Goal: Task Accomplishment & Management: Use online tool/utility

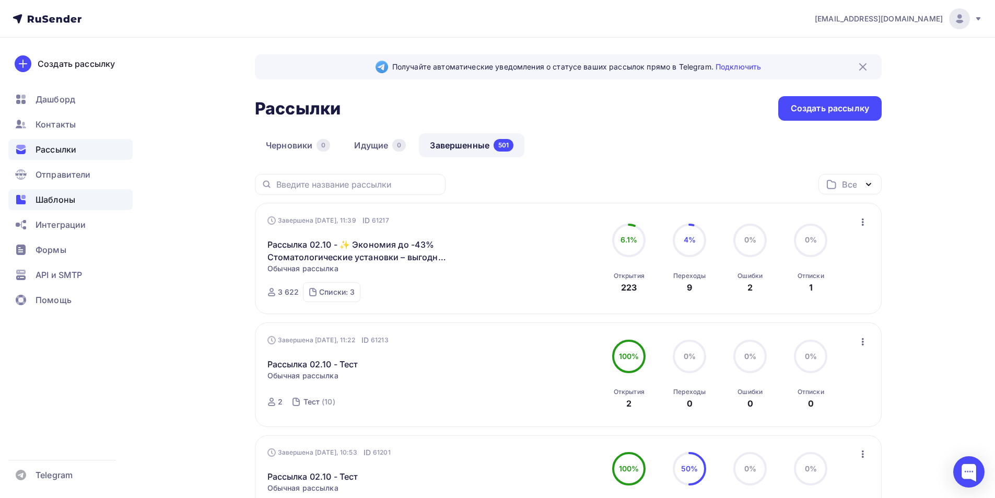
click at [49, 195] on span "Шаблоны" at bounding box center [56, 199] width 40 height 13
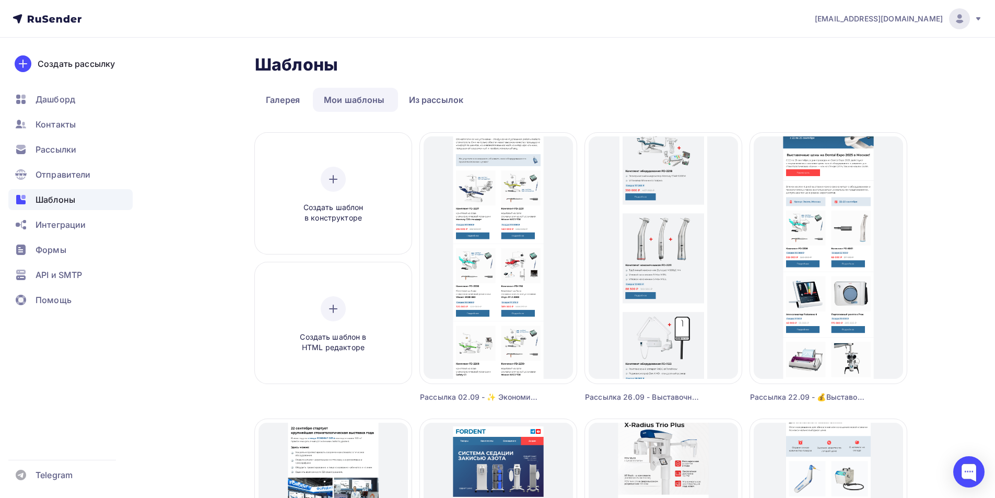
click at [962, 27] on div at bounding box center [959, 18] width 21 height 21
click at [839, 99] on span "Выйти" at bounding box center [839, 95] width 27 height 13
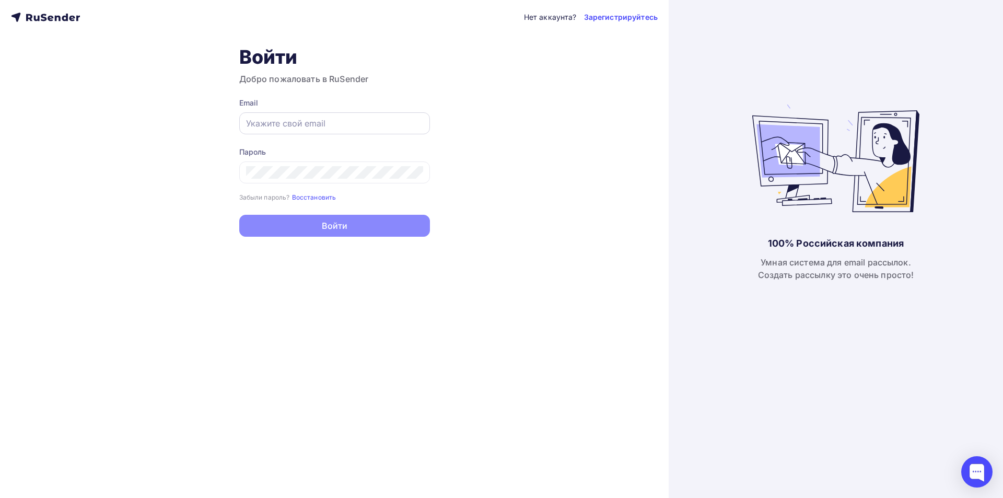
click at [394, 121] on input "text" at bounding box center [334, 123] width 177 height 13
type input "it@goldident.ru"
click at [411, 119] on icon at bounding box center [413, 123] width 10 height 10
type input "[EMAIL_ADDRESS][DOMAIN_NAME]"
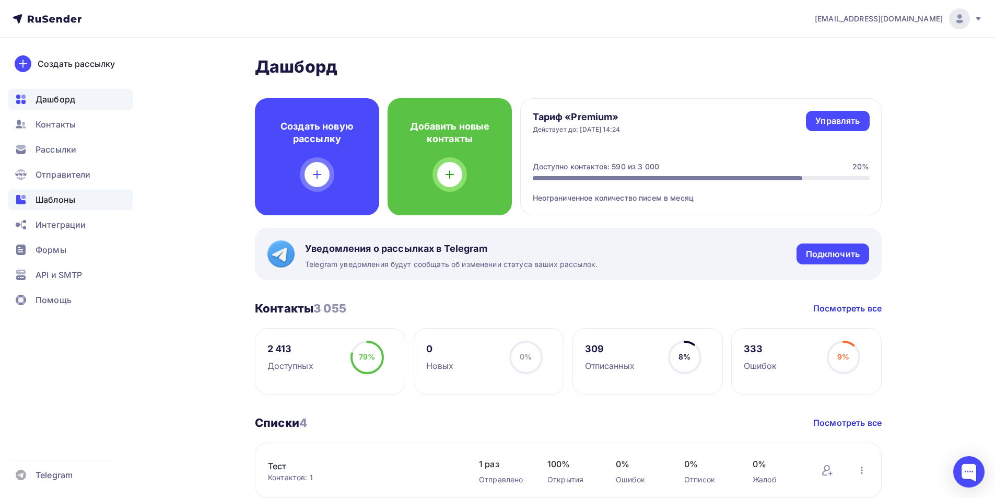
drag, startPoint x: 66, startPoint y: 200, endPoint x: 64, endPoint y: 206, distance: 6.6
click at [65, 200] on span "Шаблоны" at bounding box center [56, 199] width 40 height 13
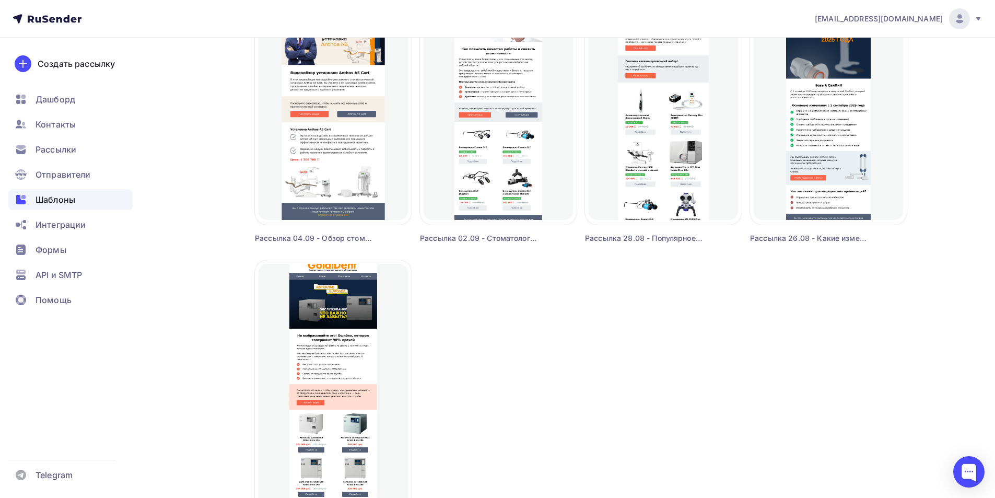
scroll to position [881, 0]
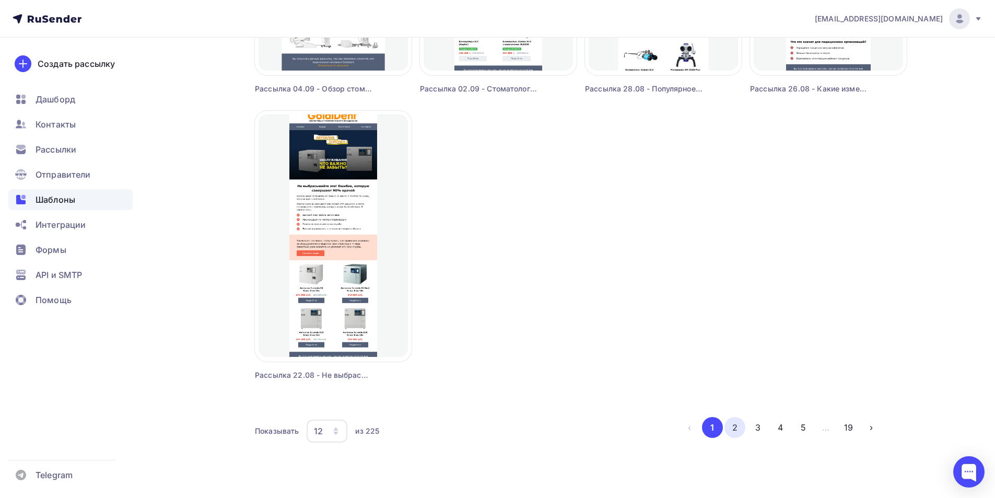
click at [729, 426] on button "2" at bounding box center [735, 427] width 21 height 21
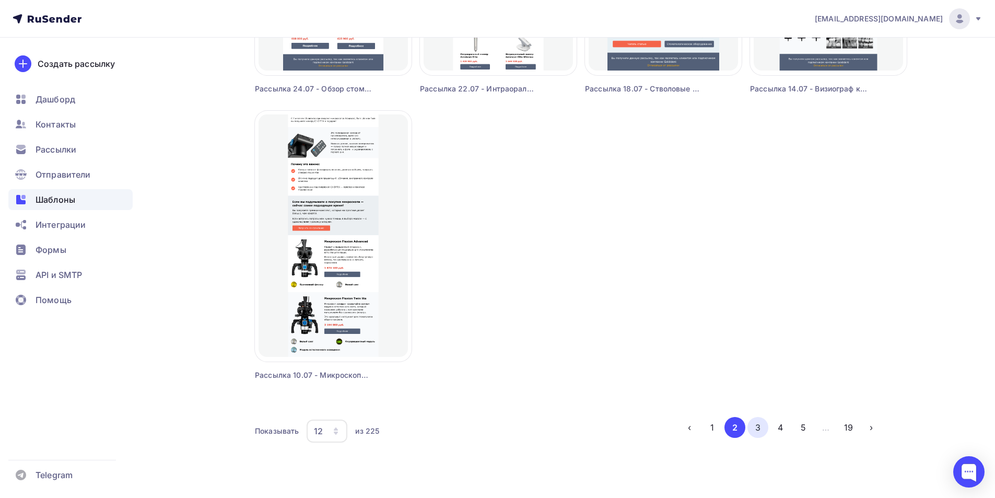
click at [754, 425] on button "3" at bounding box center [758, 427] width 21 height 21
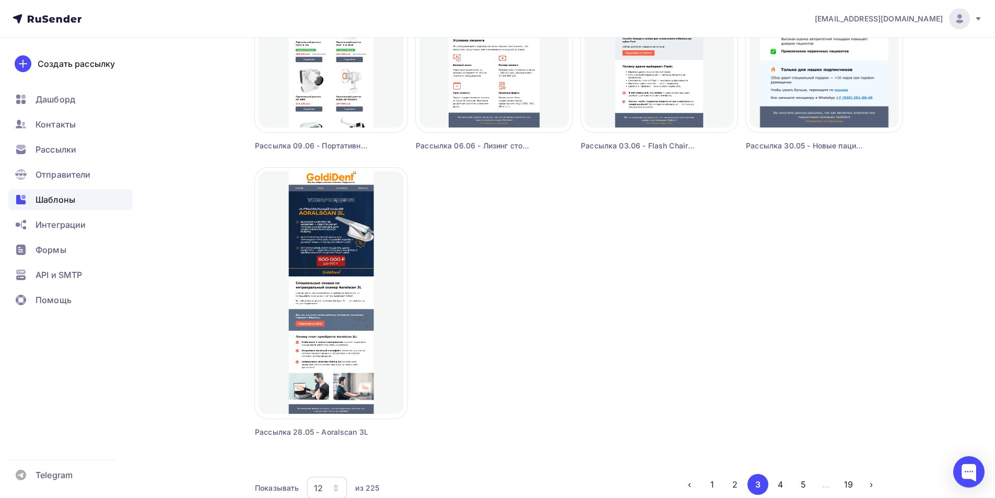
scroll to position [836, 0]
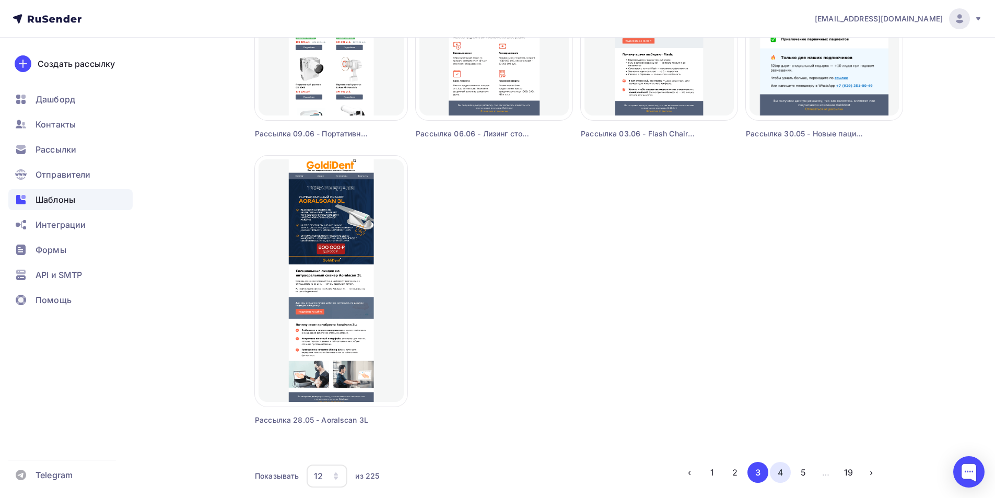
click at [783, 470] on button "4" at bounding box center [780, 472] width 21 height 21
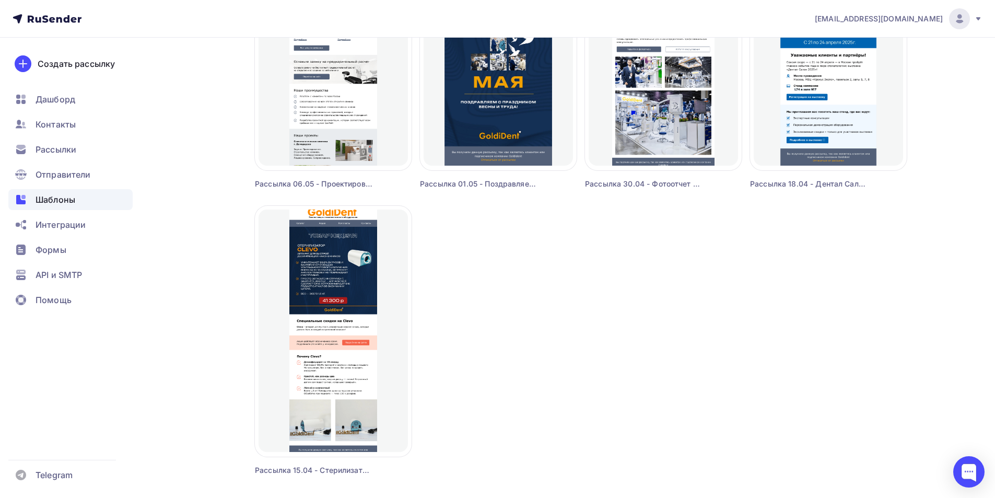
scroll to position [881, 0]
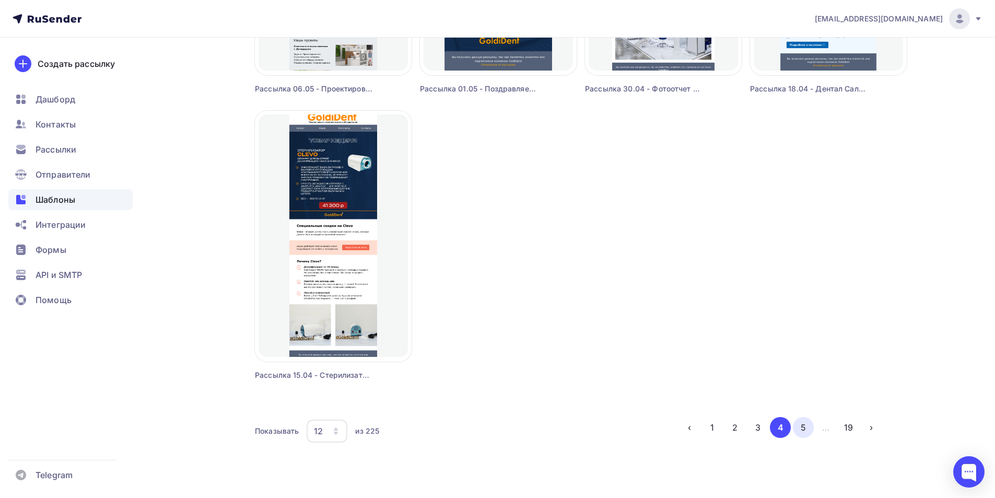
click at [801, 432] on button "5" at bounding box center [803, 427] width 21 height 21
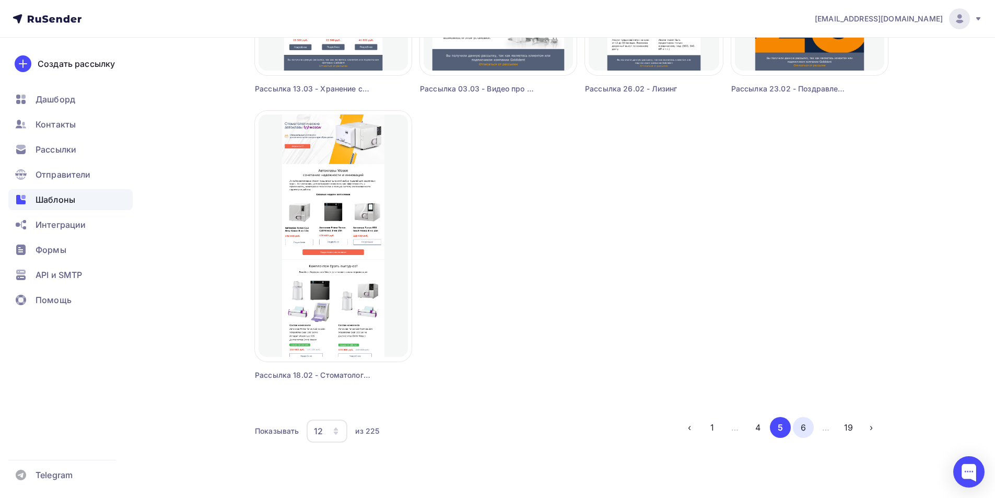
click at [801, 432] on button "6" at bounding box center [803, 427] width 21 height 21
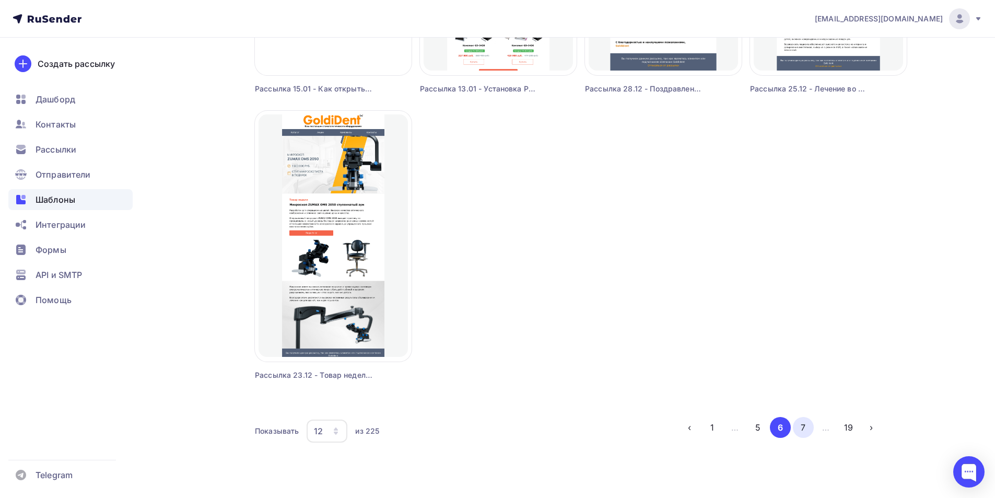
click at [803, 429] on button "7" at bounding box center [803, 427] width 21 height 21
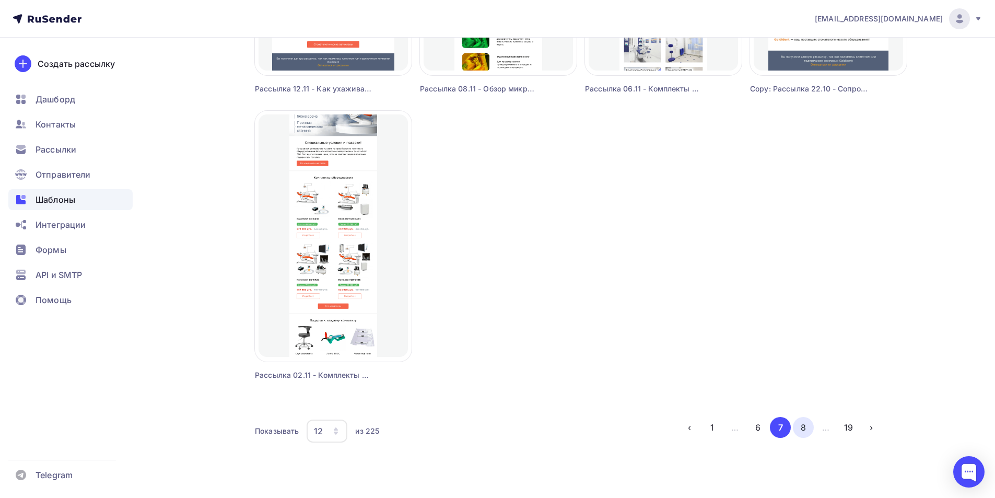
click at [805, 428] on button "8" at bounding box center [803, 427] width 21 height 21
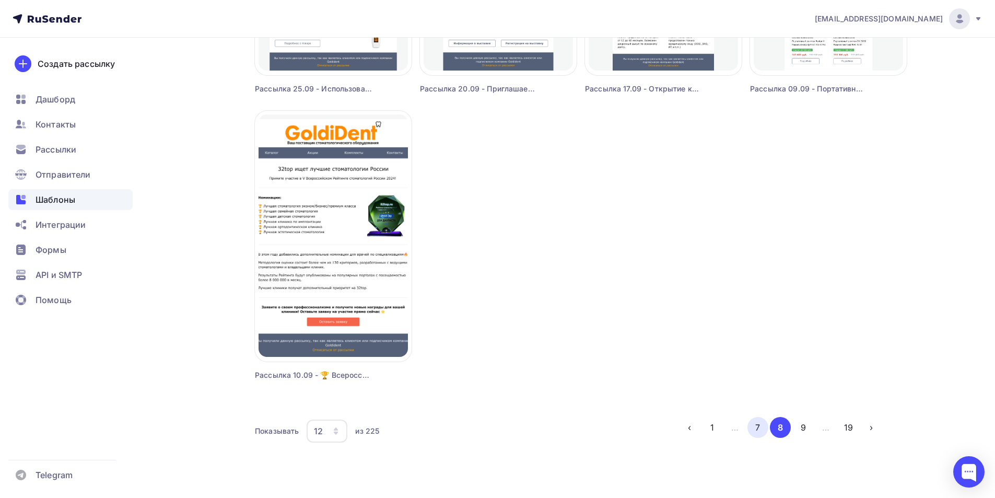
click at [758, 425] on button "7" at bounding box center [758, 427] width 21 height 21
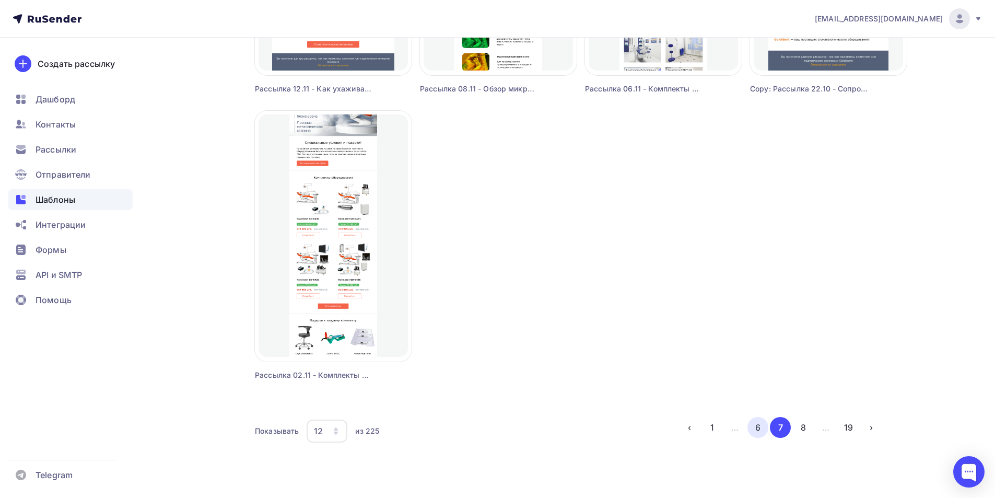
click at [758, 423] on button "6" at bounding box center [758, 427] width 21 height 21
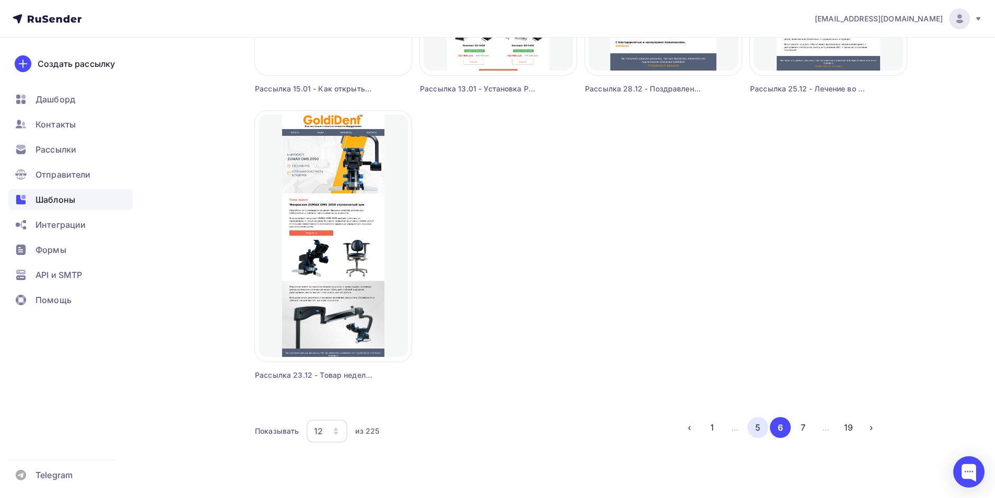
click at [759, 428] on button "5" at bounding box center [758, 427] width 21 height 21
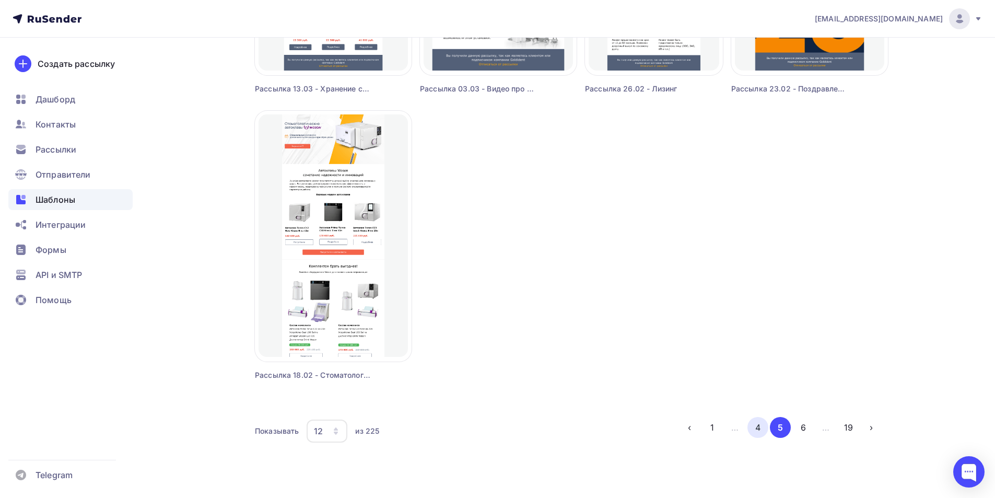
click at [753, 428] on button "4" at bounding box center [758, 427] width 21 height 21
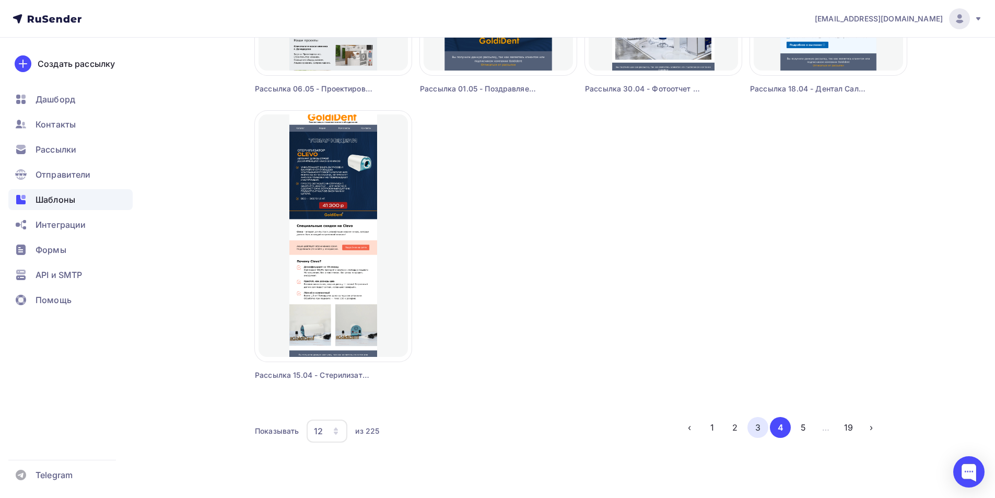
click at [759, 428] on button "3" at bounding box center [758, 427] width 21 height 21
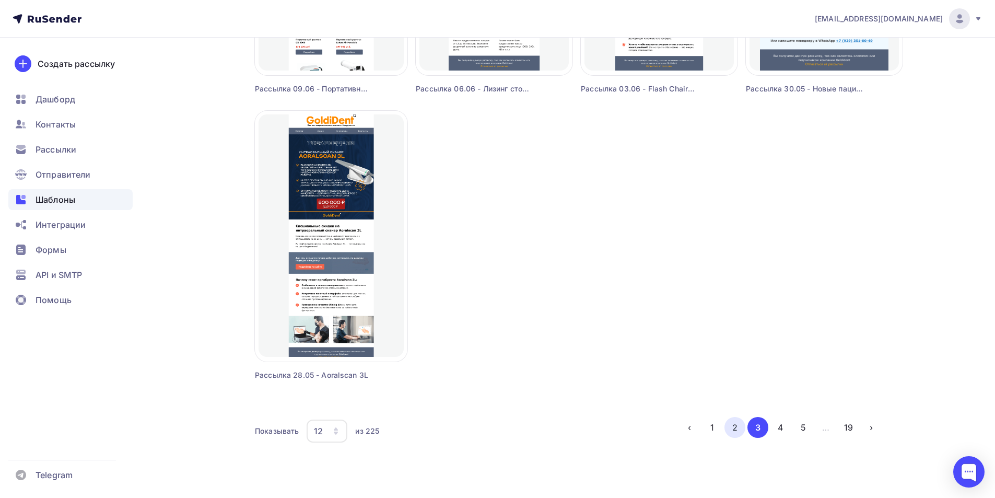
click at [736, 431] on button "2" at bounding box center [735, 427] width 21 height 21
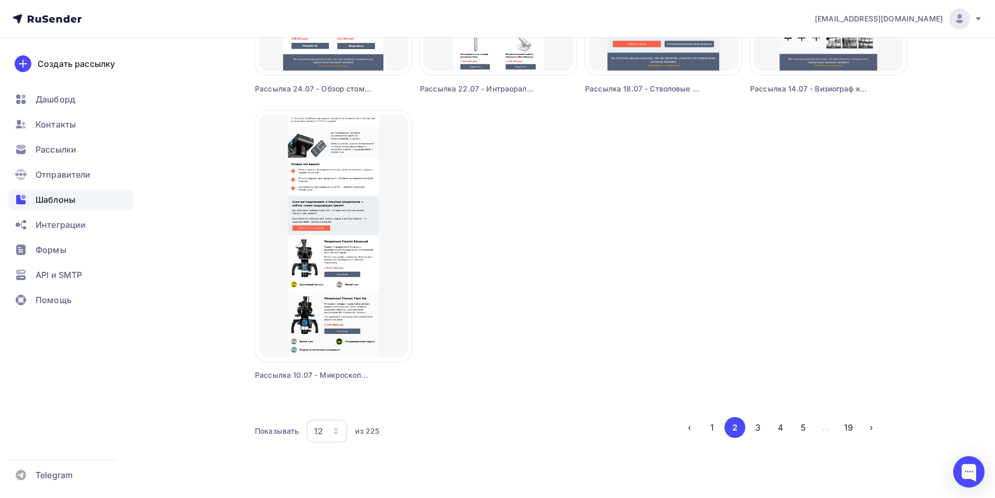
drag, startPoint x: 712, startPoint y: 427, endPoint x: 719, endPoint y: 462, distance: 35.2
click at [711, 424] on button "1" at bounding box center [712, 427] width 21 height 21
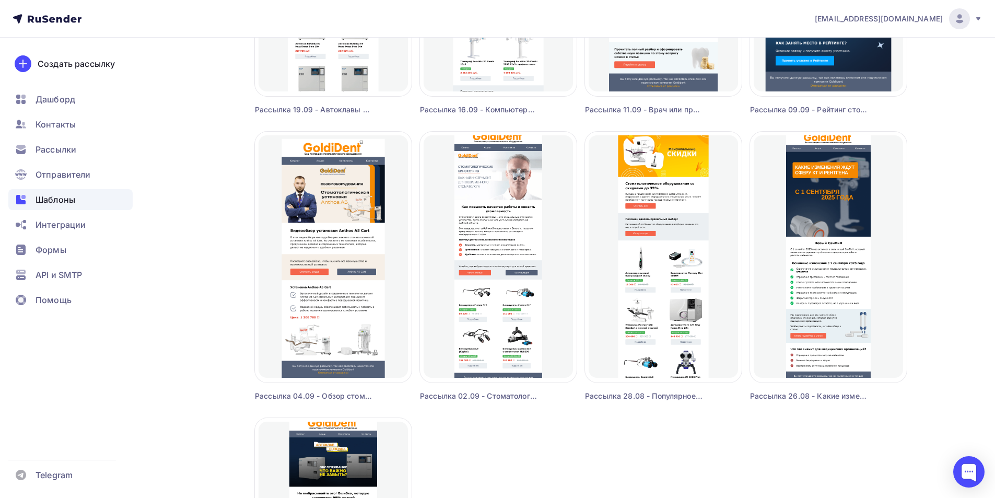
scroll to position [575, 0]
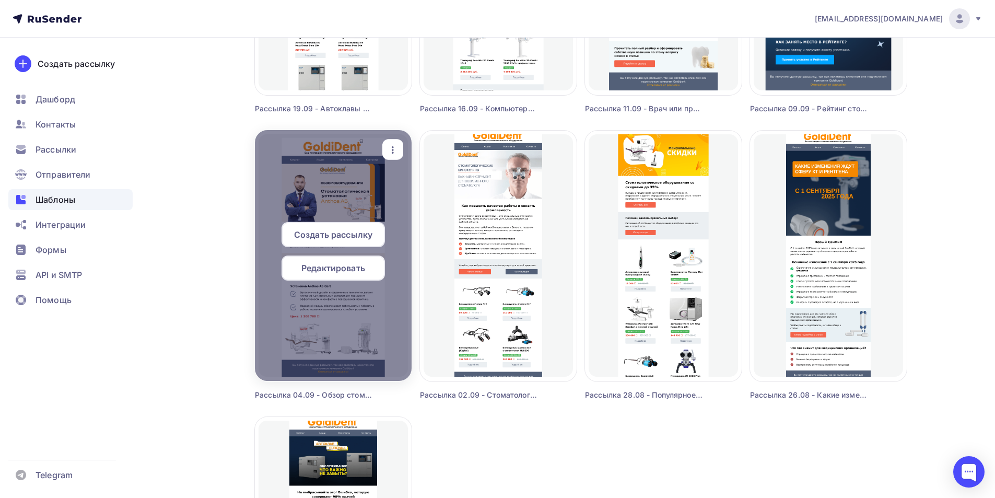
click at [392, 150] on icon "button" at bounding box center [393, 149] width 2 height 7
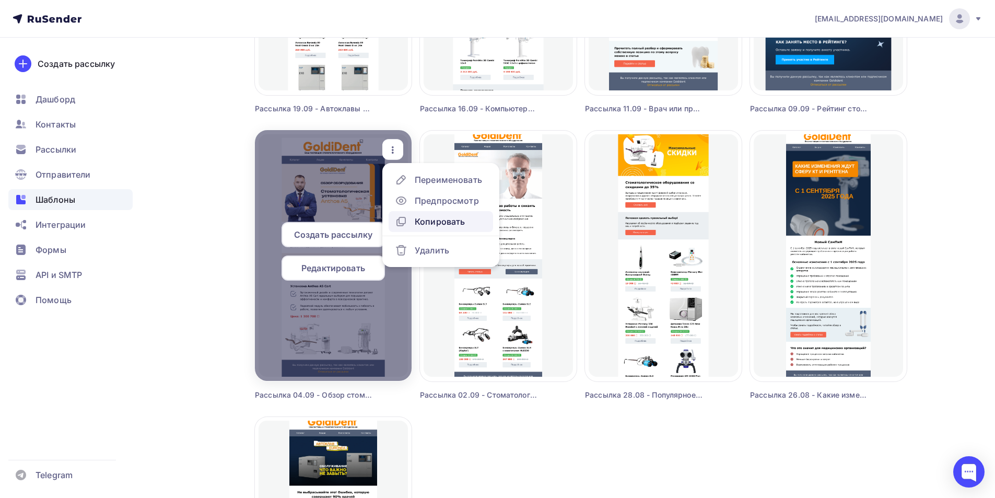
click at [424, 226] on div "Копировать" at bounding box center [440, 221] width 50 height 13
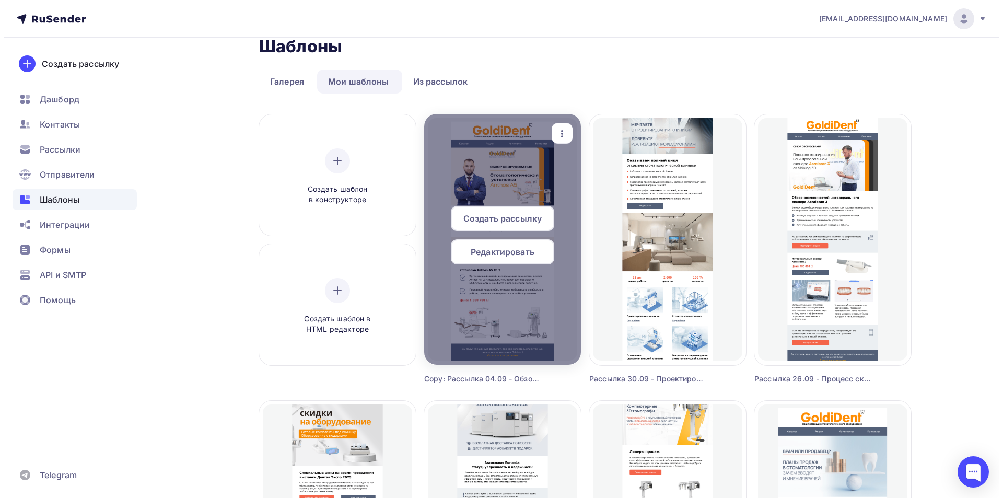
scroll to position [0, 0]
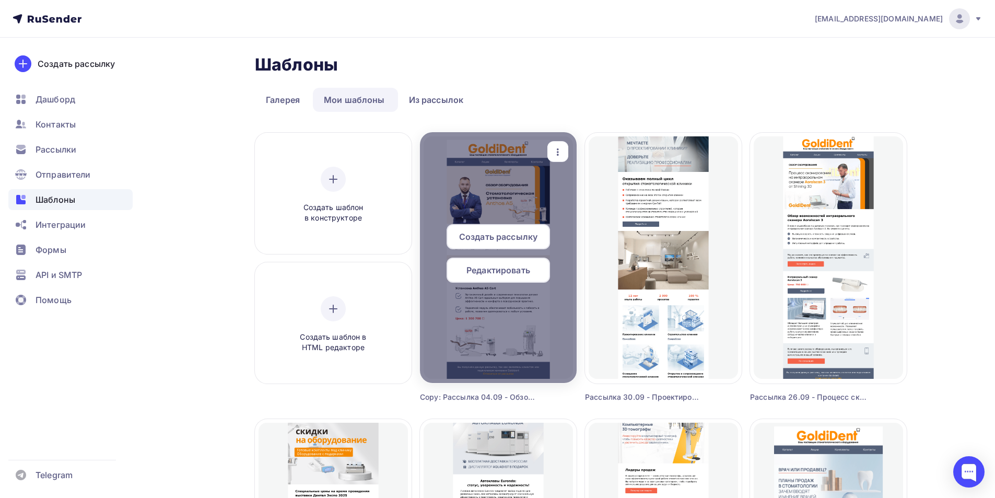
click at [560, 156] on icon "button" at bounding box center [558, 152] width 13 height 13
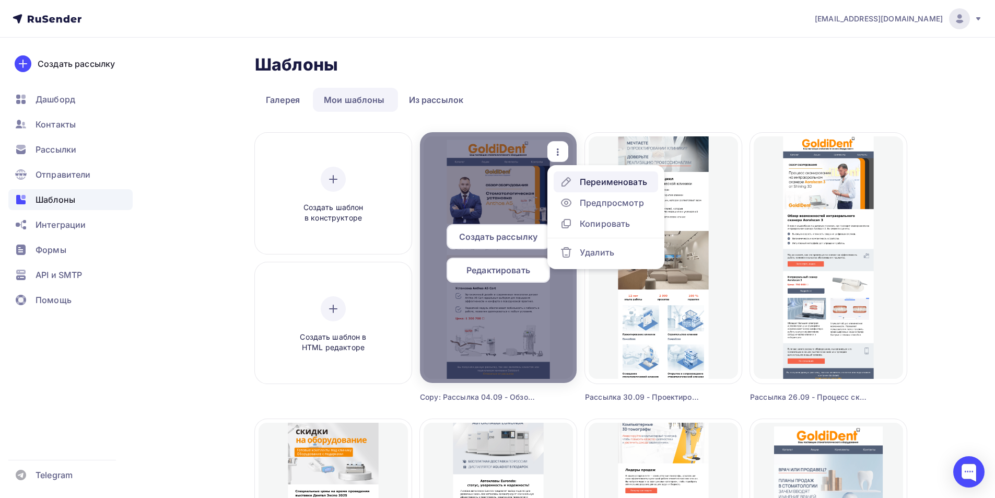
click at [606, 186] on div "Переименовать" at bounding box center [613, 182] width 67 height 13
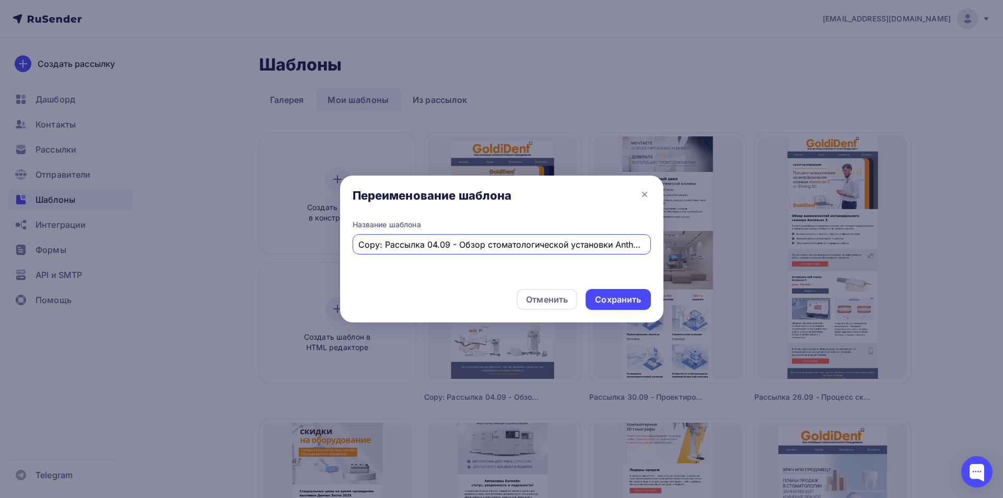
drag, startPoint x: 379, startPoint y: 242, endPoint x: 347, endPoint y: 246, distance: 32.1
click at [347, 246] on div "Название шаблона Copy: Рассылка 04.09 - Обзор стоматологической установки Antho…" at bounding box center [501, 249] width 323 height 61
click at [383, 241] on input "Copy: Рассылка 04.09 - Обзор стоматологической установки Anthos New A5 Cart" at bounding box center [501, 244] width 286 height 13
drag, startPoint x: 384, startPoint y: 247, endPoint x: 344, endPoint y: 232, distance: 42.1
click at [337, 249] on div "Переименование шаблона Название шаблона Copy: Рассылка 04.09 - Обзор стоматолог…" at bounding box center [501, 249] width 1003 height 498
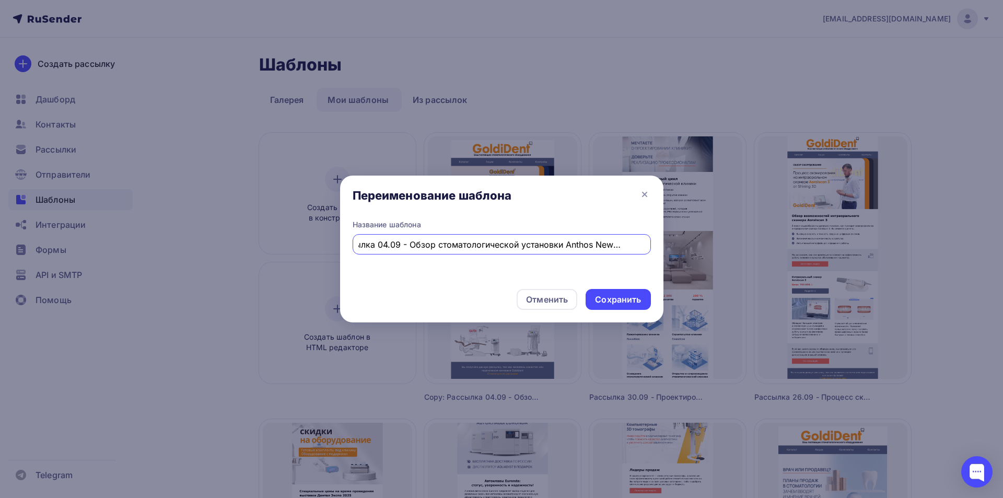
paste input "Sonz Z-Chair 300 с нижней подачей"
type input "Рассылка 04.09 - Обзор стоматологической установки Sonz Z-Chair 300 с нижней по…"
click at [609, 303] on div "Сохранить" at bounding box center [618, 300] width 46 height 12
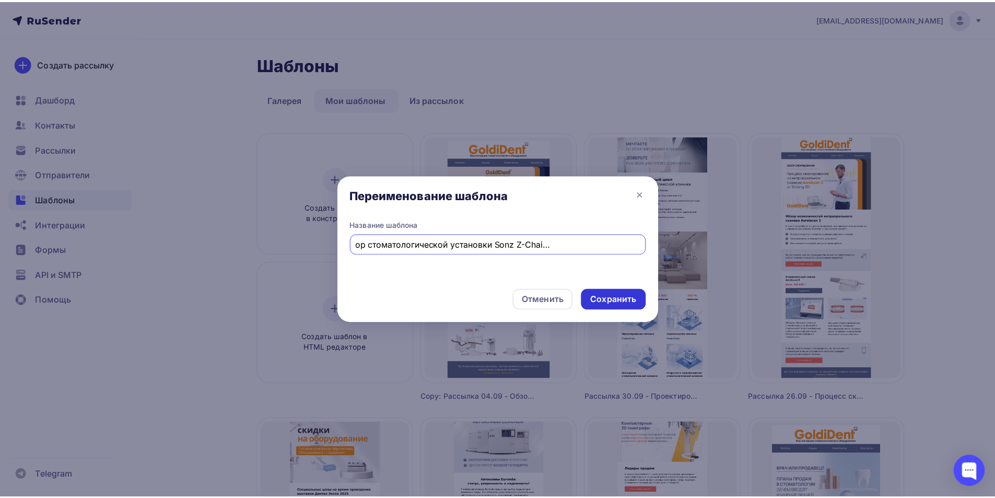
scroll to position [0, 0]
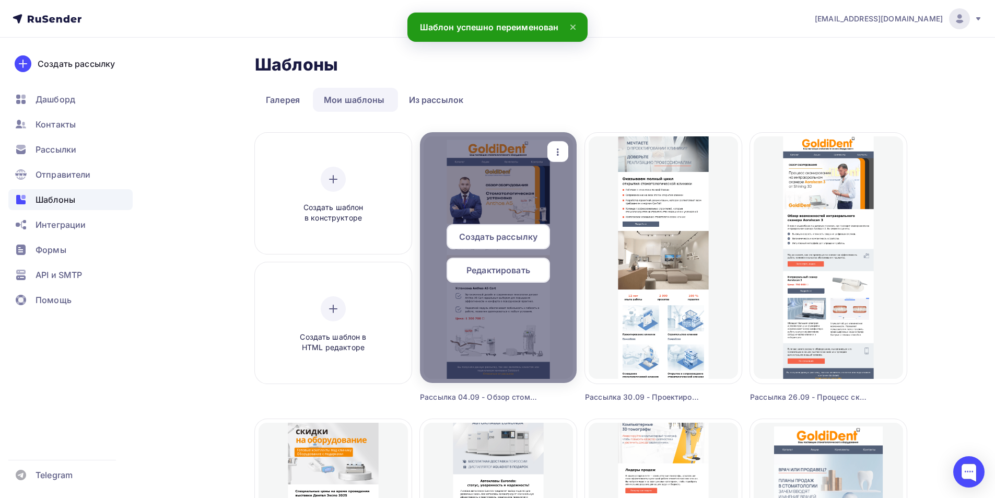
click at [511, 265] on span "Редактировать" at bounding box center [499, 270] width 64 height 13
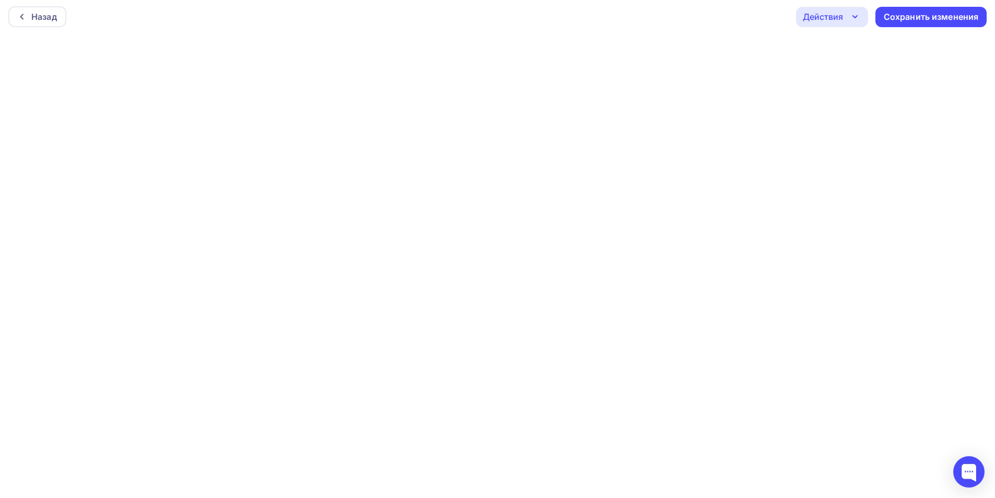
scroll to position [3, 0]
click at [918, 15] on div "Сохранить изменения" at bounding box center [931, 16] width 95 height 12
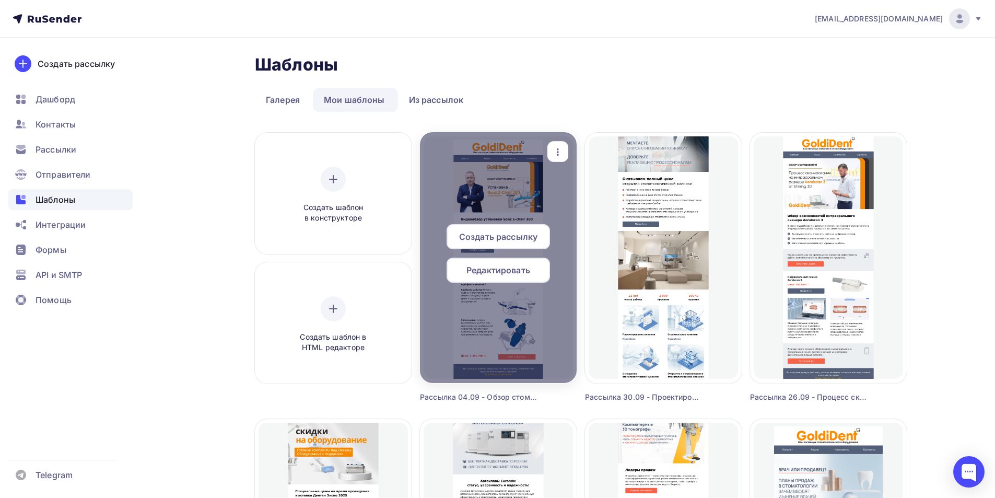
click at [519, 271] on span "Редактировать" at bounding box center [499, 270] width 64 height 13
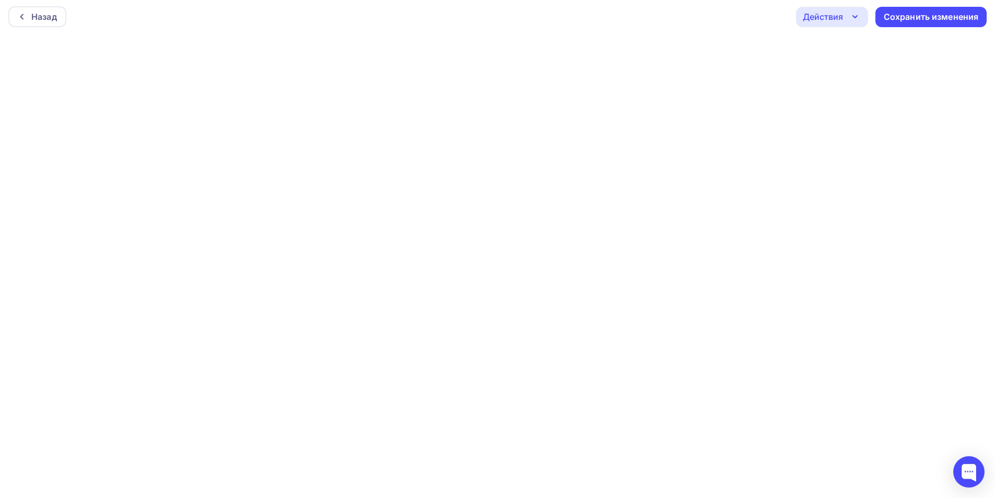
scroll to position [3, 0]
click at [936, 15] on div "Сохранить изменения" at bounding box center [931, 16] width 95 height 12
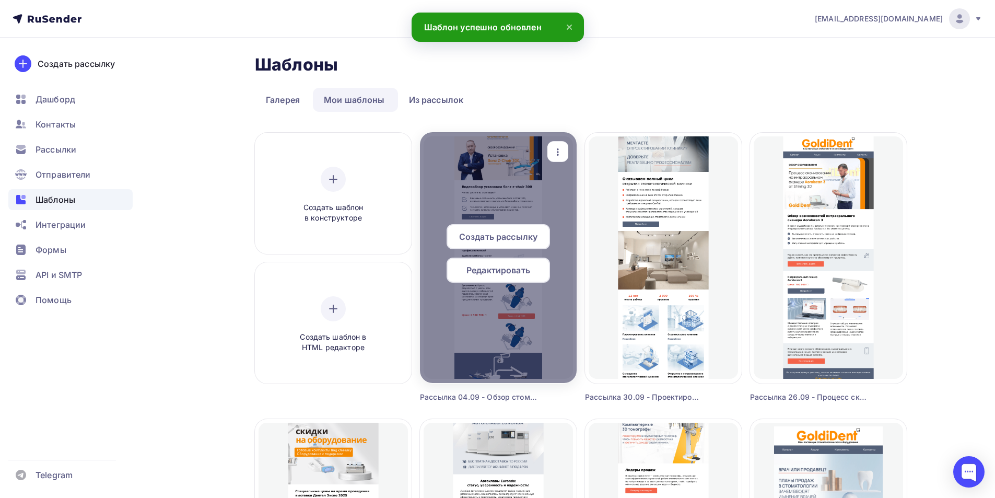
click at [498, 271] on span "Редактировать" at bounding box center [499, 270] width 64 height 13
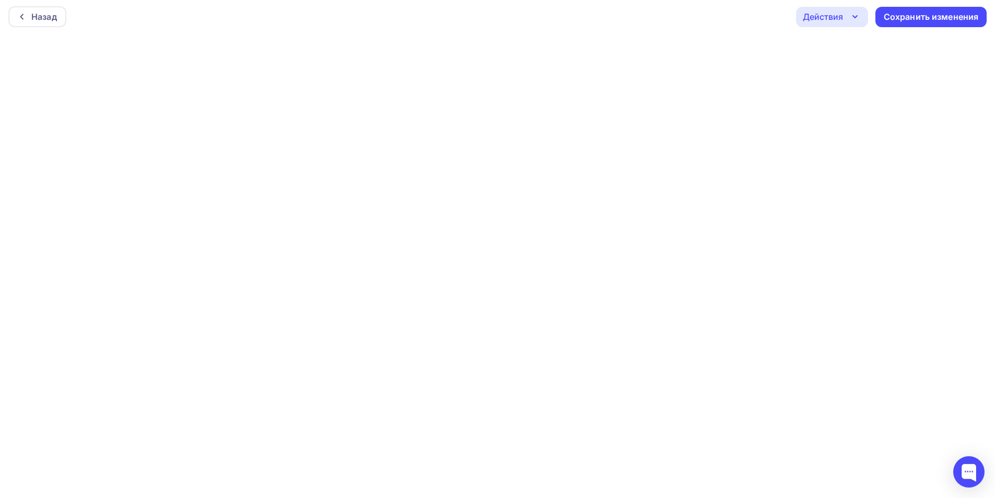
scroll to position [3, 0]
click at [841, 17] on div "Действия" at bounding box center [823, 16] width 40 height 13
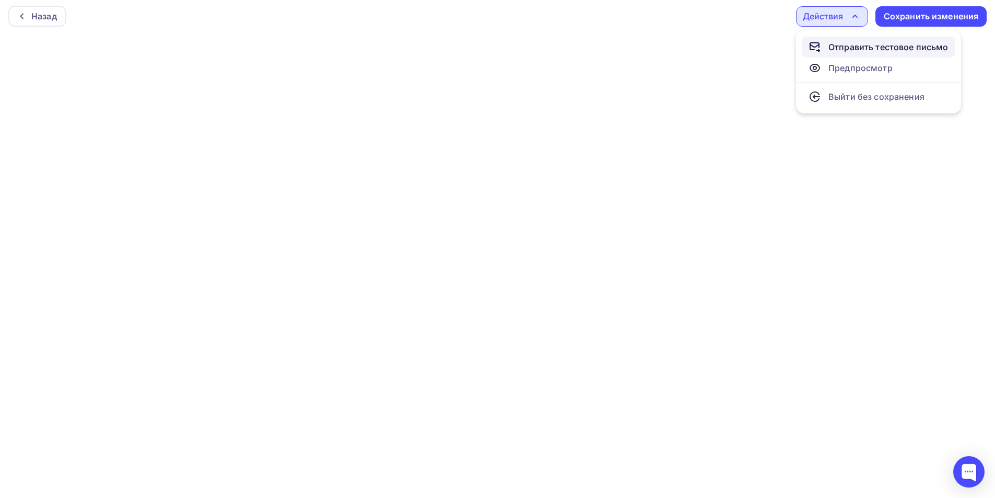
click at [845, 46] on div "Отправить тестовое письмо" at bounding box center [889, 47] width 120 height 13
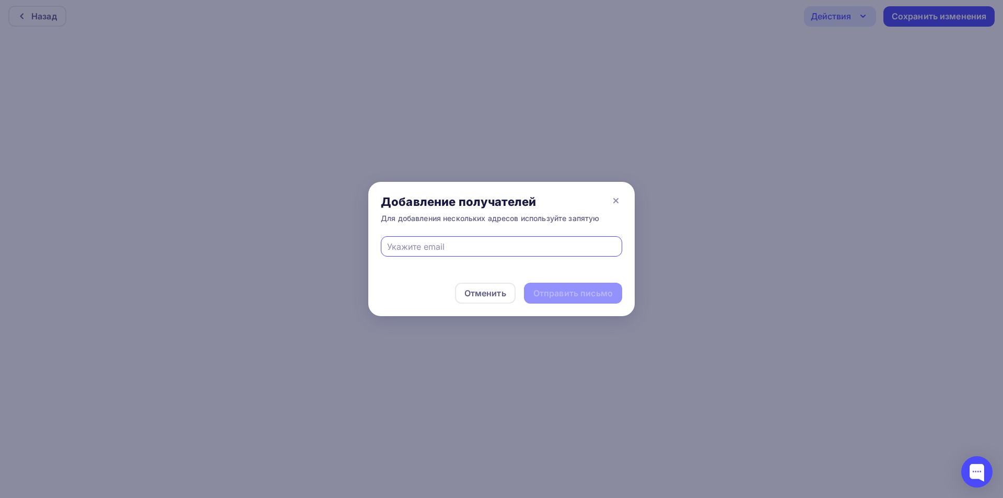
click at [457, 242] on input "text" at bounding box center [501, 246] width 229 height 13
type input "eskova.t.a@yandex.ru"
drag, startPoint x: 582, startPoint y: 292, endPoint x: 438, endPoint y: 67, distance: 266.5
click at [581, 291] on div "Отправить письмо" at bounding box center [572, 293] width 79 height 12
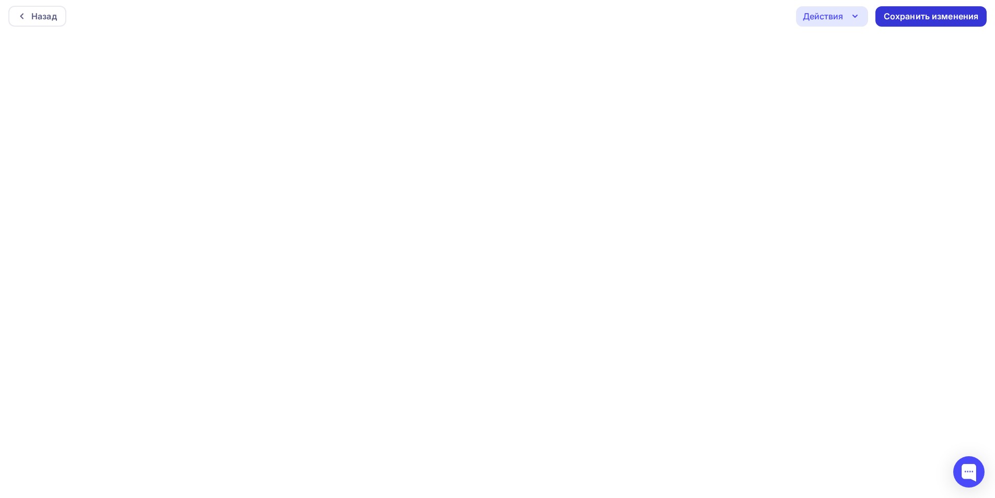
click at [928, 16] on div "Сохранить изменения" at bounding box center [931, 16] width 95 height 12
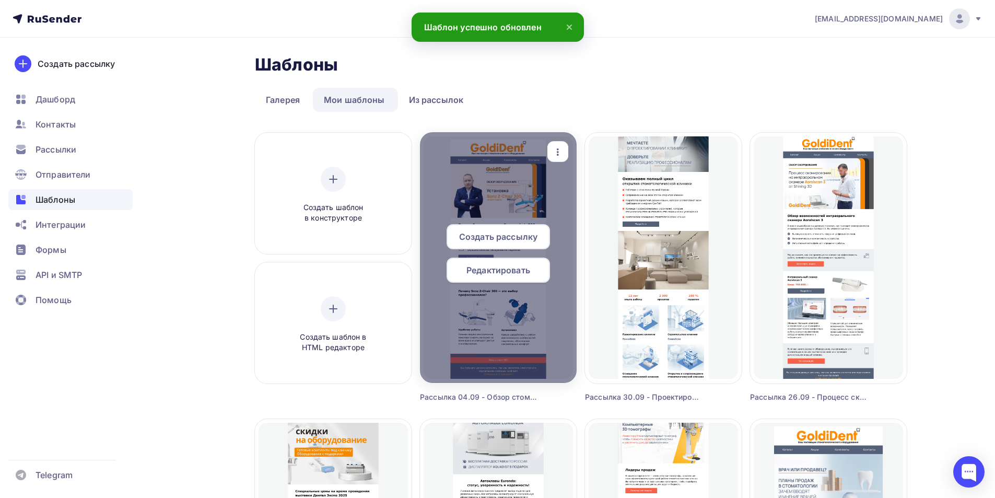
click at [515, 269] on span "Редактировать" at bounding box center [499, 270] width 64 height 13
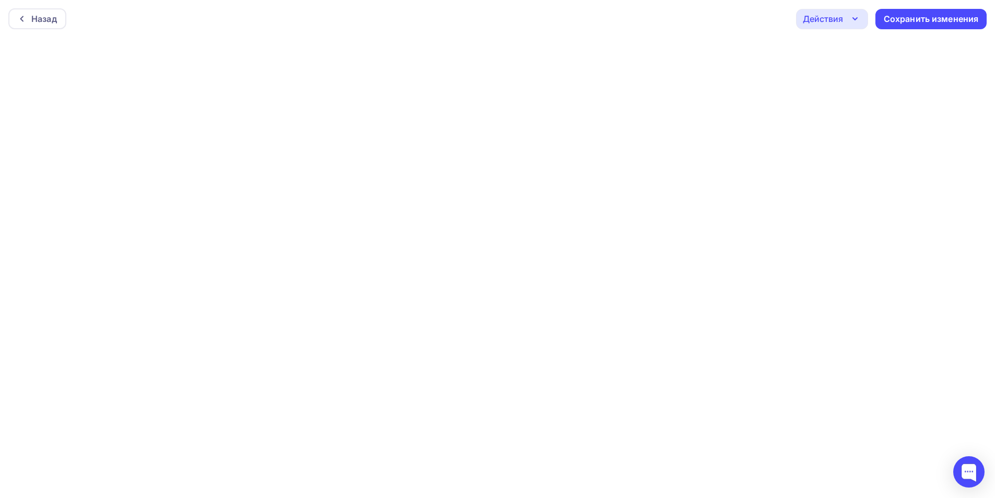
scroll to position [3, 0]
click at [816, 18] on div "Действия" at bounding box center [823, 16] width 40 height 13
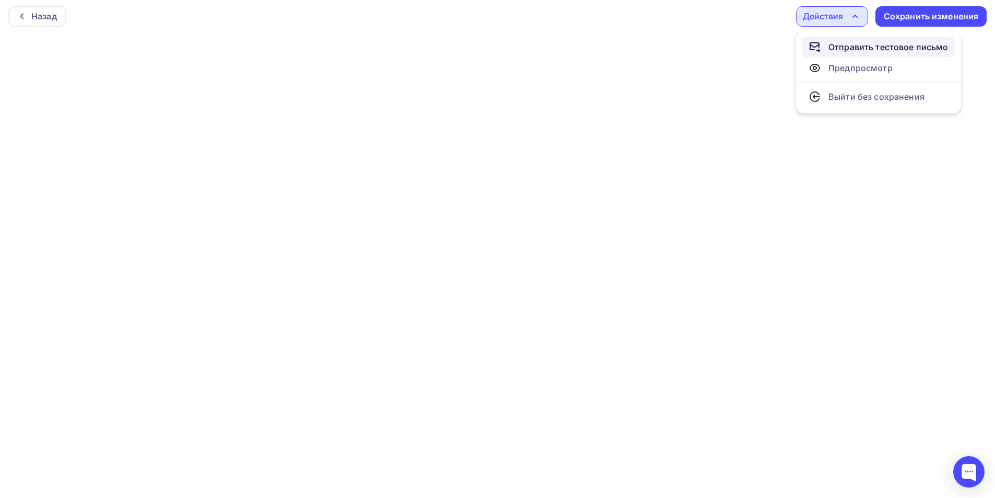
click at [851, 52] on div "Отправить тестовое письмо" at bounding box center [889, 47] width 120 height 13
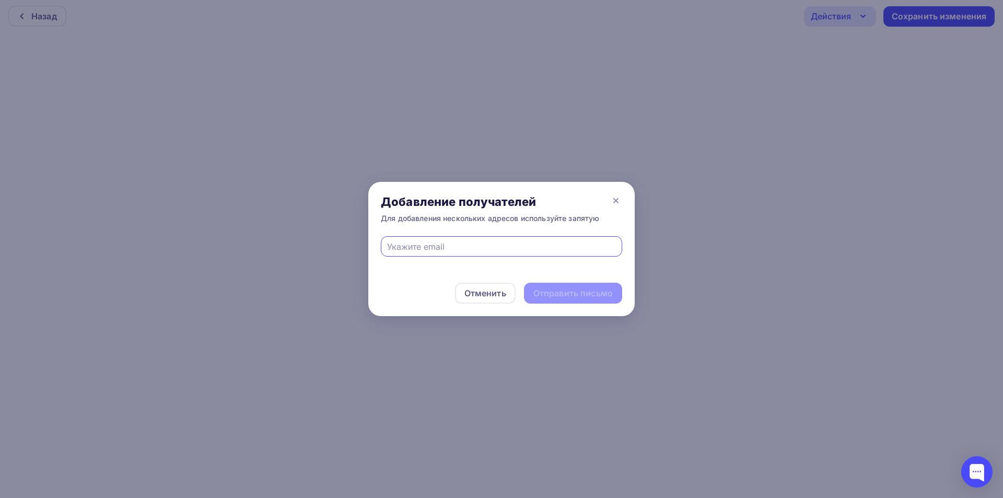
drag, startPoint x: 555, startPoint y: 253, endPoint x: 535, endPoint y: 268, distance: 25.1
click at [553, 253] on div at bounding box center [501, 246] width 241 height 20
click at [455, 247] on input "text" at bounding box center [501, 246] width 229 height 13
type input "eskova.t.a@yandex.ru"
click at [585, 295] on div "Отправить письмо" at bounding box center [572, 293] width 79 height 12
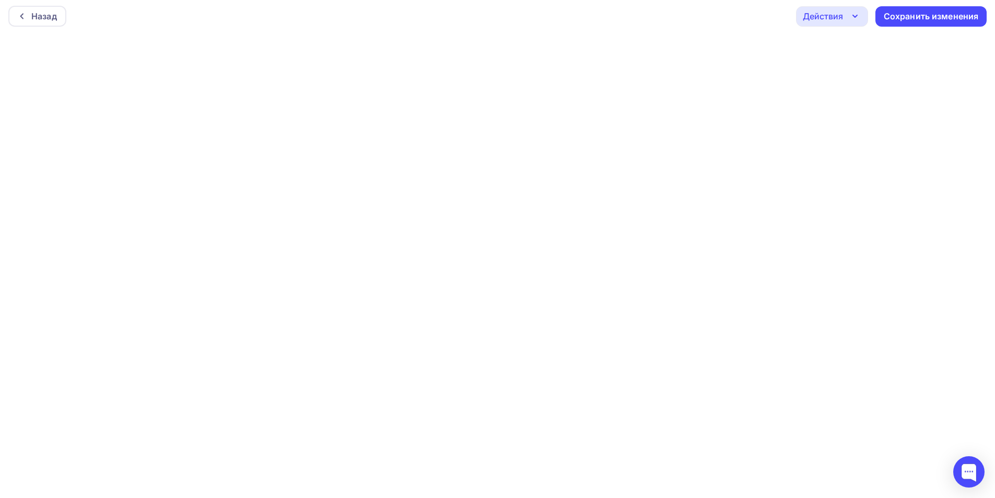
click at [852, 19] on icon "button" at bounding box center [855, 16] width 13 height 13
click at [847, 55] on link "Отправить тестовое письмо" at bounding box center [878, 47] width 153 height 21
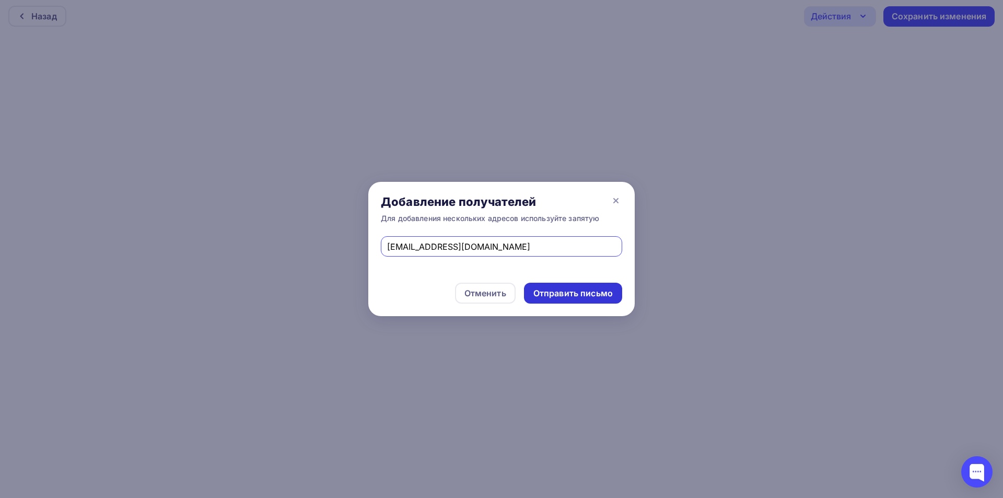
click at [575, 298] on div "Отправить письмо" at bounding box center [572, 293] width 79 height 12
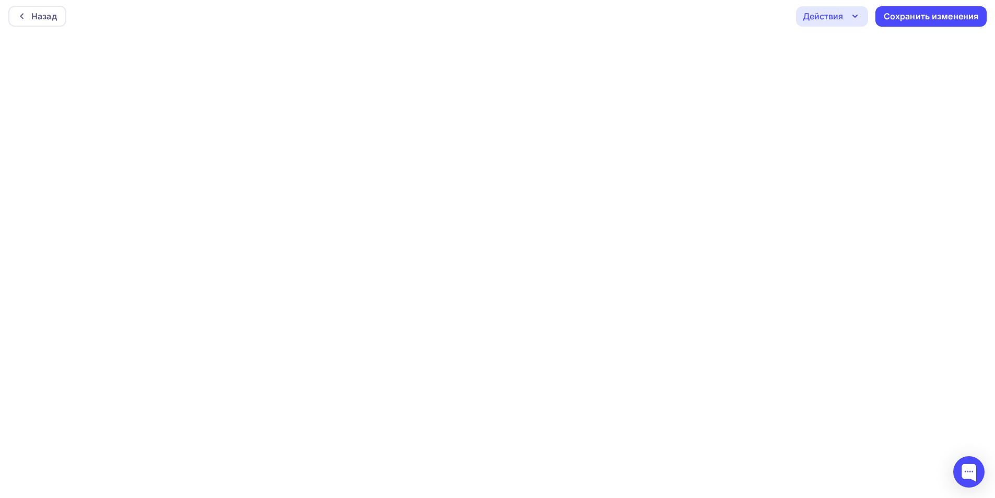
drag, startPoint x: 847, startPoint y: 25, endPoint x: 851, endPoint y: 32, distance: 8.6
click at [846, 25] on div "Действия" at bounding box center [832, 16] width 72 height 20
click at [854, 42] on div "Отправить тестовое письмо" at bounding box center [889, 47] width 120 height 13
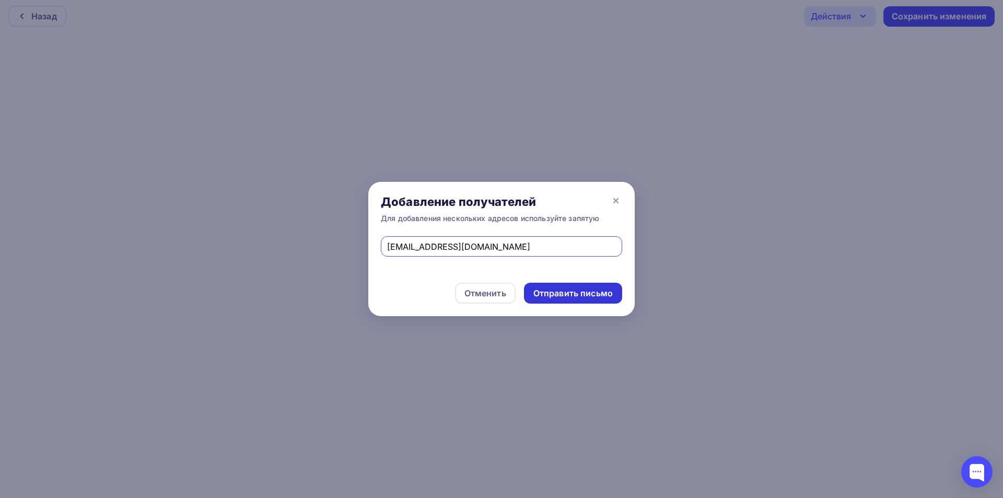
click at [581, 293] on div "Отправить письмо" at bounding box center [572, 293] width 79 height 12
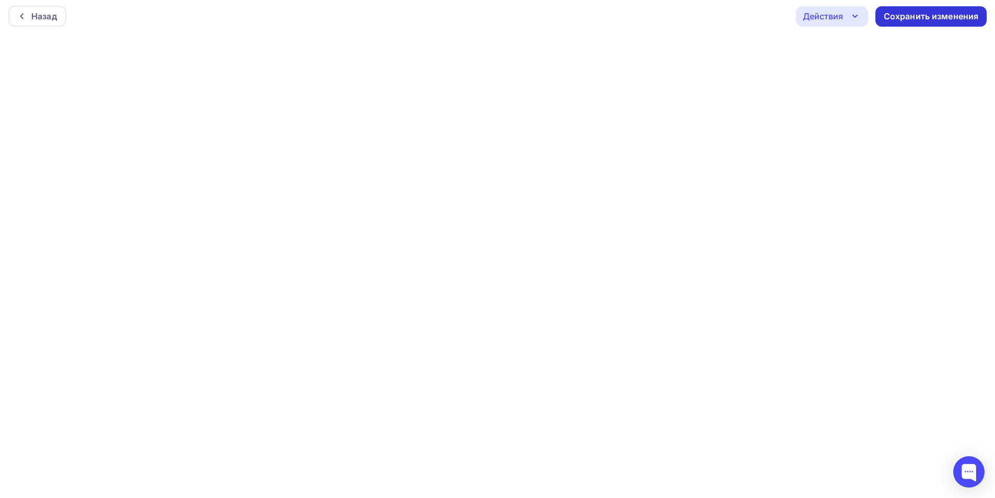
click at [915, 14] on div "Сохранить изменения" at bounding box center [931, 16] width 95 height 12
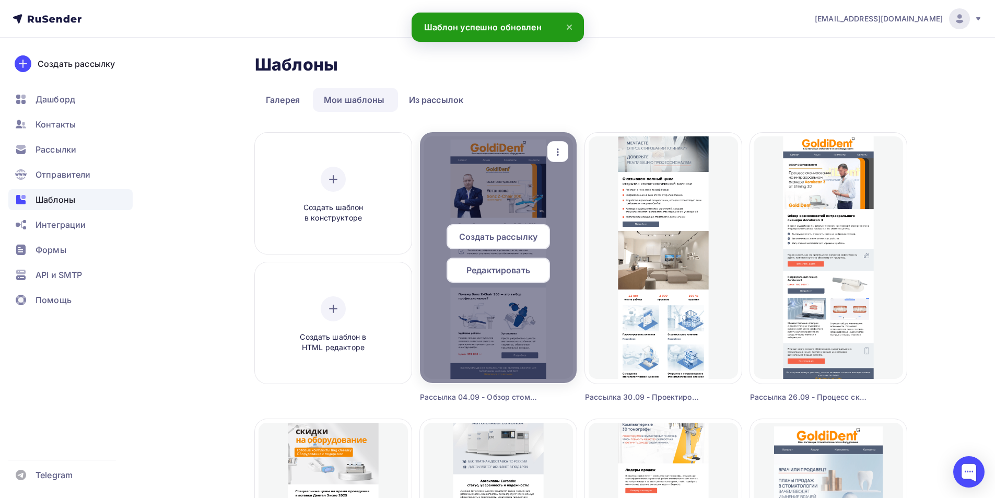
click at [501, 275] on span "Редактировать" at bounding box center [499, 270] width 64 height 13
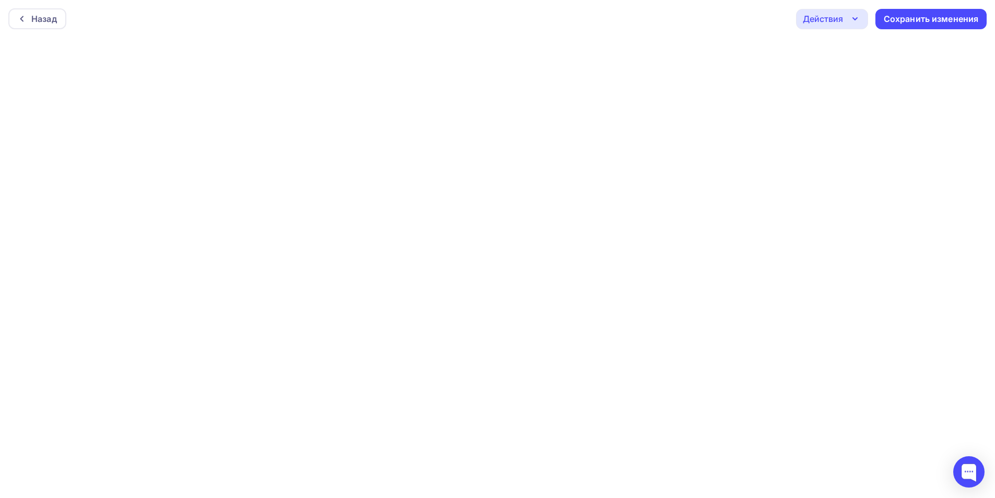
click at [848, 21] on div "Действия" at bounding box center [832, 19] width 72 height 20
click at [817, 22] on div "Действия" at bounding box center [823, 19] width 40 height 13
click at [838, 23] on div "Действия" at bounding box center [823, 19] width 40 height 13
click at [849, 54] on div "Отправить тестовое письмо" at bounding box center [889, 49] width 120 height 13
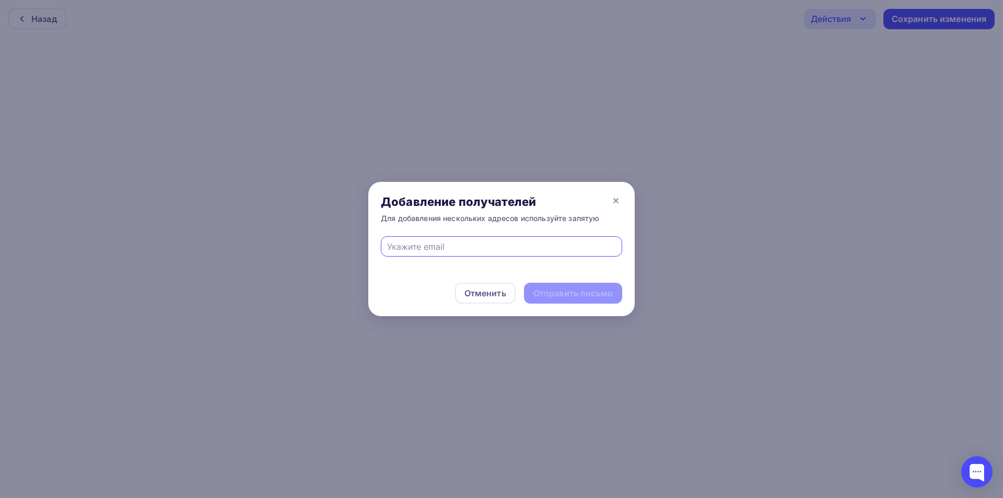
drag, startPoint x: 529, startPoint y: 246, endPoint x: 531, endPoint y: 252, distance: 6.5
click at [530, 246] on input "text" at bounding box center [501, 246] width 229 height 13
type input "eskova.t.a@yandex.ru"
click at [590, 294] on div "Отправить письмо" at bounding box center [572, 293] width 79 height 12
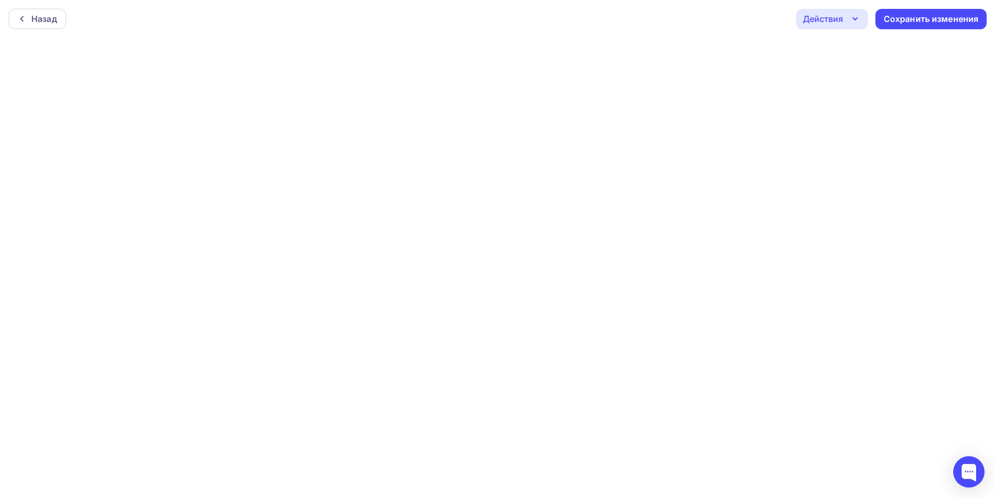
click at [851, 25] on div "Действия" at bounding box center [832, 19] width 72 height 20
click at [857, 48] on div "Отправить тестовое письмо" at bounding box center [889, 49] width 120 height 13
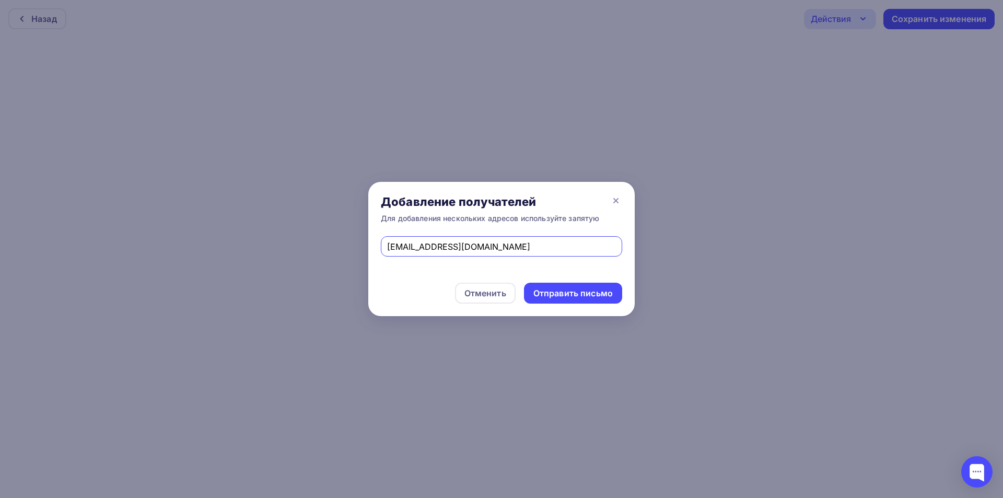
drag, startPoint x: 496, startPoint y: 246, endPoint x: 305, endPoint y: 275, distance: 194.0
click at [302, 266] on div "Добавление получателей Для добавления нескольких адресов используйте запятую es…" at bounding box center [501, 249] width 1003 height 498
click at [466, 248] on input "text" at bounding box center [501, 246] width 229 height 13
type input "info@goldident.ru"
click at [561, 290] on div "Отправить письмо" at bounding box center [572, 293] width 79 height 12
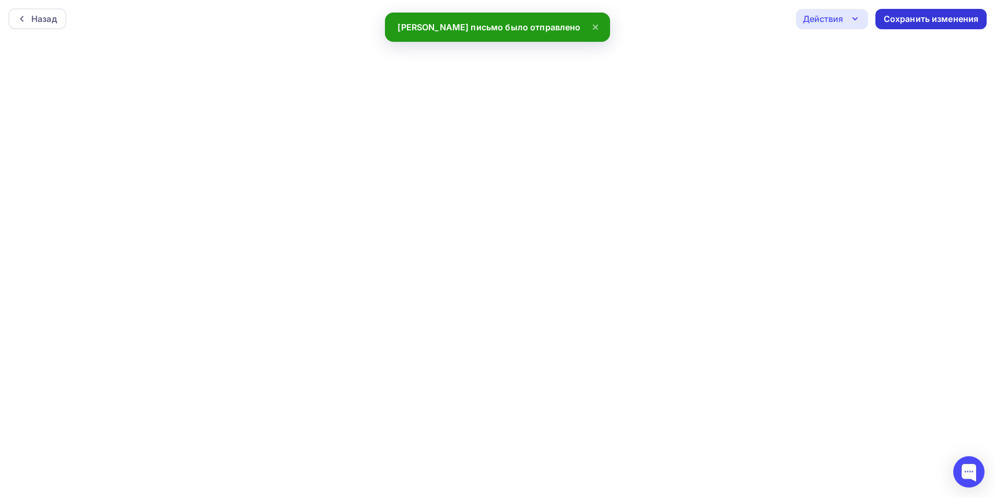
click at [913, 21] on div "Сохранить изменения" at bounding box center [931, 19] width 95 height 12
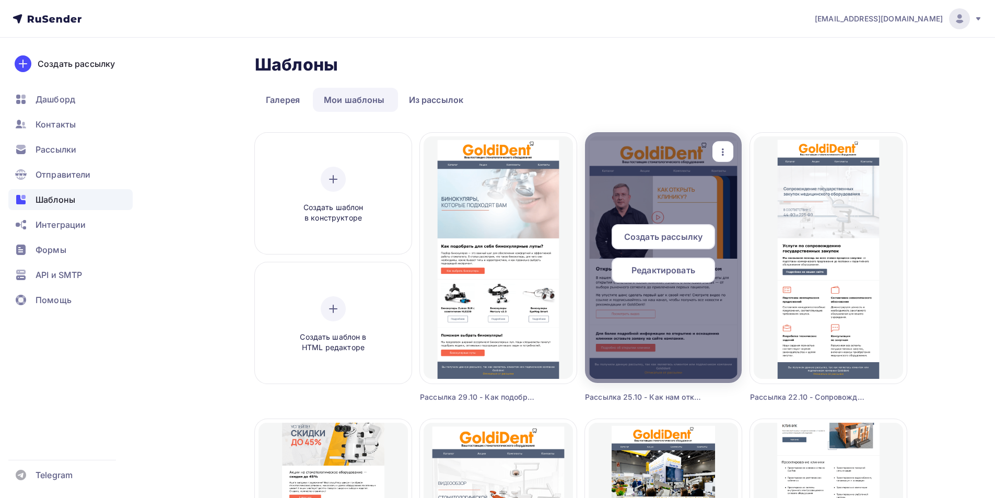
scroll to position [261, 0]
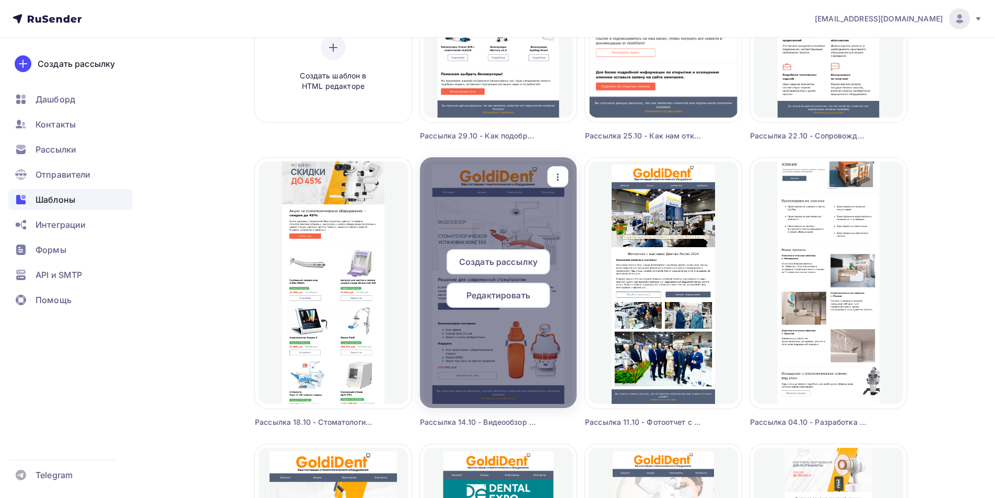
click at [498, 297] on span "Редактировать" at bounding box center [499, 295] width 64 height 13
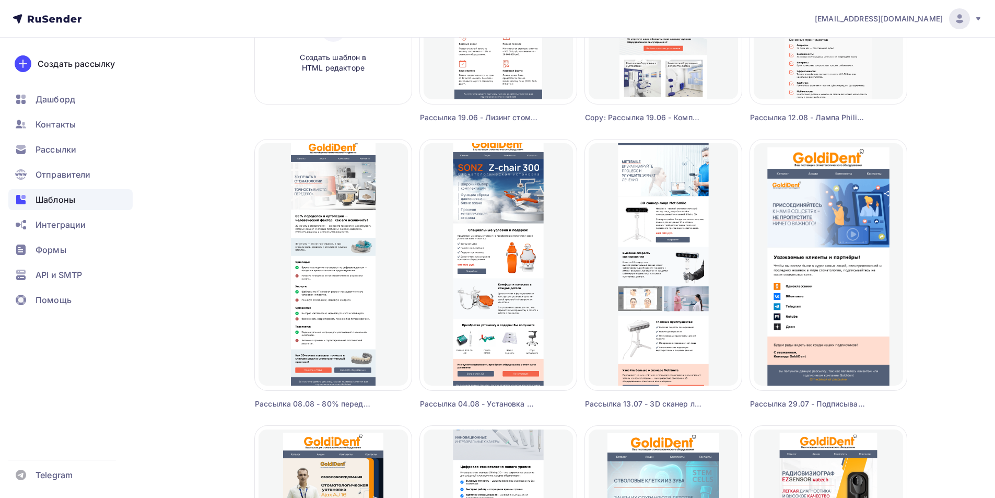
scroll to position [418, 0]
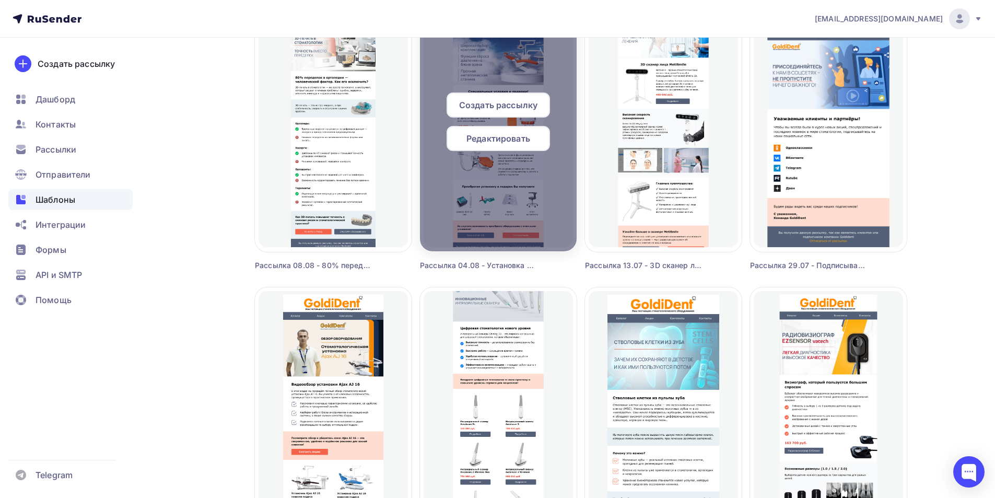
click at [503, 136] on span "Редактировать" at bounding box center [499, 138] width 64 height 13
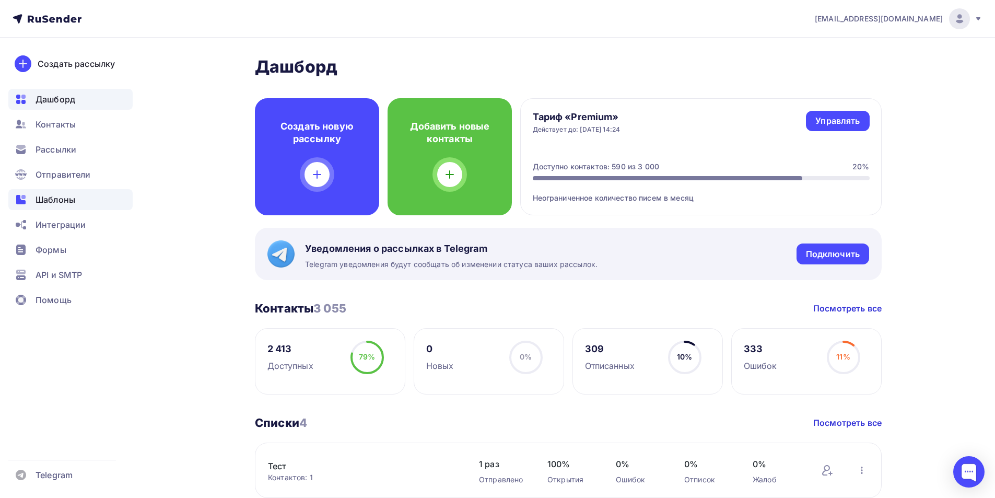
click at [57, 199] on span "Шаблоны" at bounding box center [56, 199] width 40 height 13
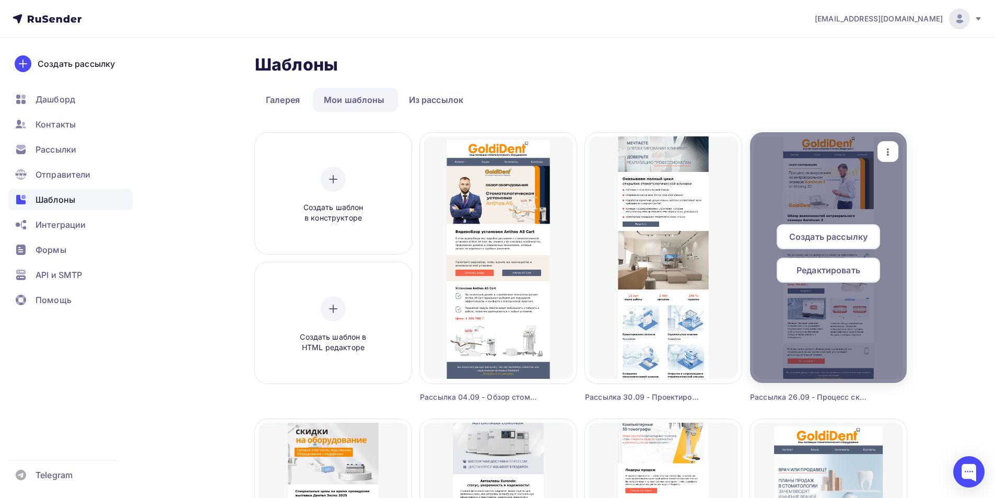
click at [843, 273] on span "Редактировать" at bounding box center [829, 270] width 64 height 13
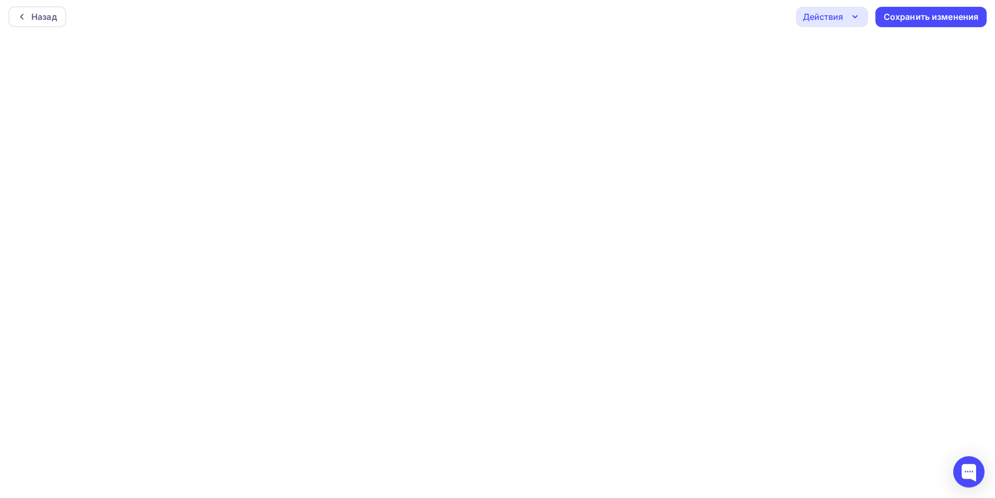
scroll to position [3, 0]
